Goal: Task Accomplishment & Management: Use online tool/utility

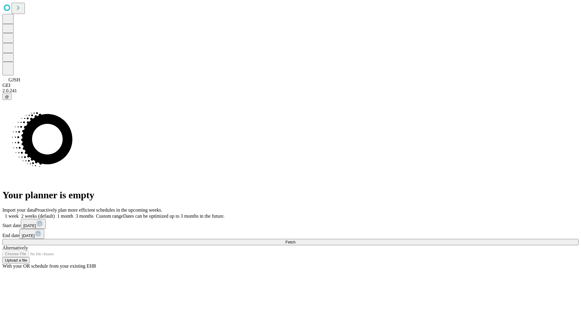
click at [295, 239] on span "Fetch" at bounding box center [290, 241] width 10 height 5
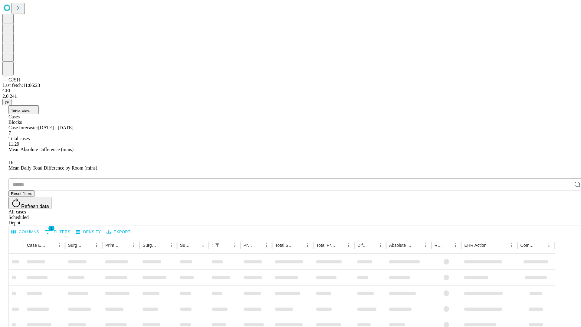
click at [565, 220] on div "Depot" at bounding box center [296, 222] width 576 height 5
